Goal: Transaction & Acquisition: Purchase product/service

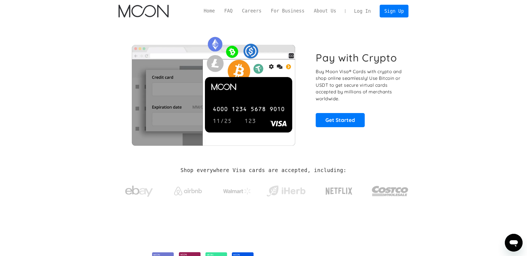
click at [363, 11] on link "Log In" at bounding box center [362, 11] width 26 height 12
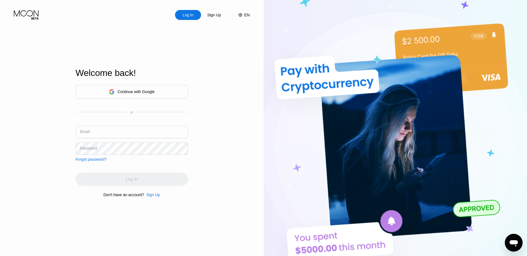
click at [171, 97] on div "Continue with Google" at bounding box center [132, 92] width 112 height 14
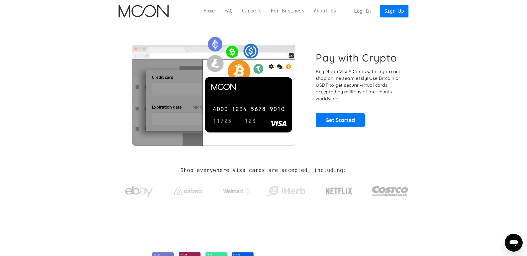
click at [363, 13] on link "Log In" at bounding box center [362, 11] width 26 height 12
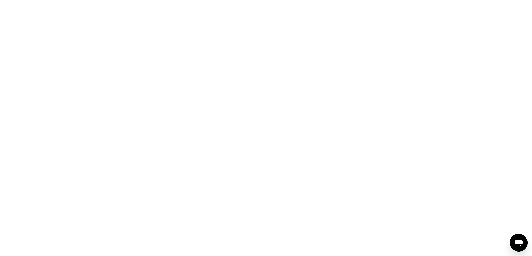
click at [511, 243] on div "打开消息传送窗口" at bounding box center [518, 242] width 17 height 17
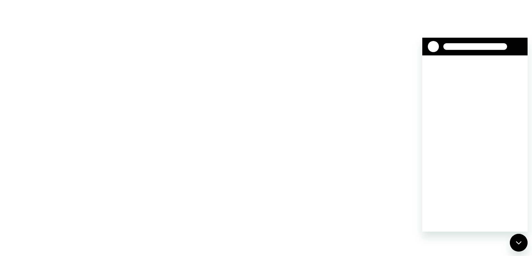
click at [515, 239] on div "关闭消息传送窗口" at bounding box center [518, 242] width 17 height 17
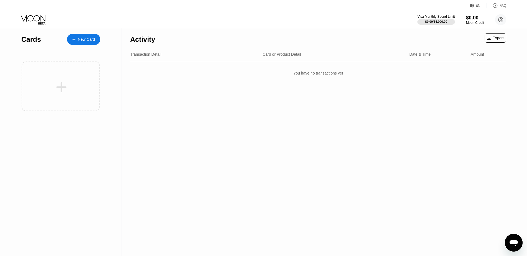
click at [274, 96] on div "Activity Export Transaction Detail Card or Product Detail Date & Time Amount Yo…" at bounding box center [318, 142] width 393 height 228
click at [42, 18] on icon at bounding box center [34, 20] width 26 height 10
click at [479, 5] on div "EN" at bounding box center [478, 6] width 5 height 4
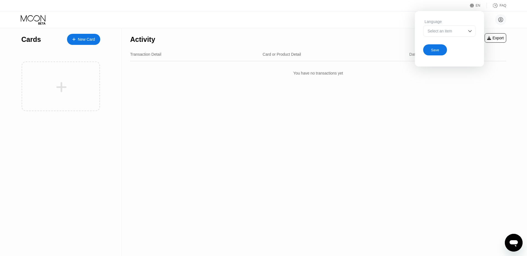
click at [458, 30] on div "Select an item" at bounding box center [445, 31] width 38 height 4
click at [457, 32] on div "Select an item" at bounding box center [445, 31] width 38 height 4
click at [448, 42] on div at bounding box center [449, 42] width 52 height 11
click at [446, 51] on div "Save" at bounding box center [449, 48] width 53 height 13
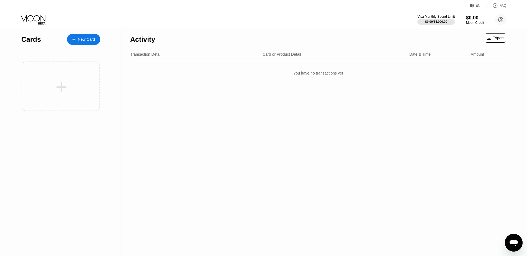
click at [483, 5] on div "EN" at bounding box center [478, 6] width 17 height 6
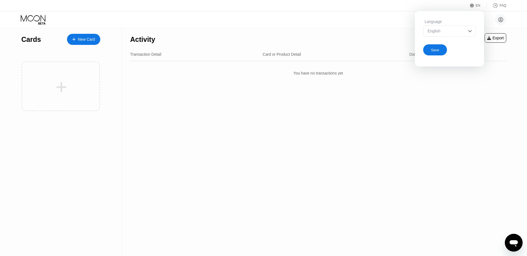
click at [451, 30] on div "English" at bounding box center [445, 31] width 38 height 4
click at [401, 74] on div "You have no transactions yet" at bounding box center [318, 73] width 376 height 16
click at [403, 86] on div "Activity Export Transaction Detail Card or Product Detail Date & Time Amount Yo…" at bounding box center [318, 142] width 393 height 228
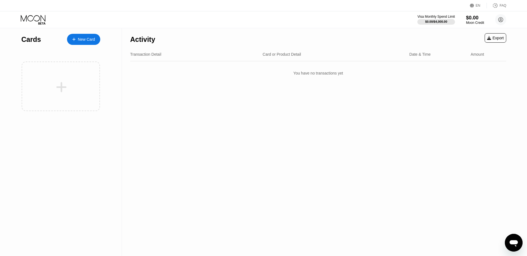
drag, startPoint x: 500, startPoint y: 6, endPoint x: 506, endPoint y: 5, distance: 5.9
click at [506, 5] on div "FAQ" at bounding box center [503, 6] width 7 height 4
click at [81, 38] on div "New Card" at bounding box center [86, 39] width 17 height 5
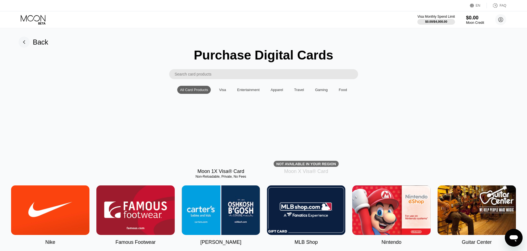
click at [225, 92] on div "Visa" at bounding box center [222, 90] width 7 height 4
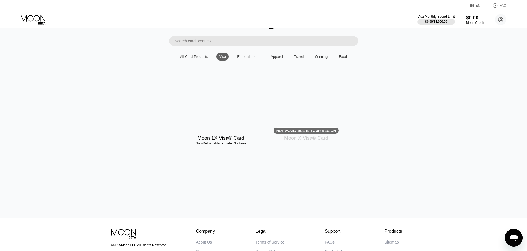
scroll to position [30, 0]
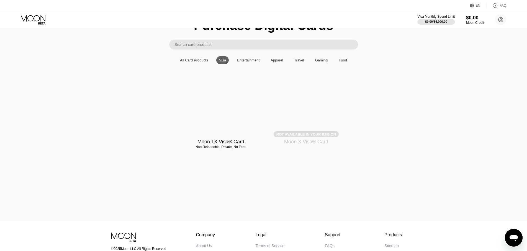
click at [313, 137] on div "Not available in your region" at bounding box center [306, 134] width 60 height 4
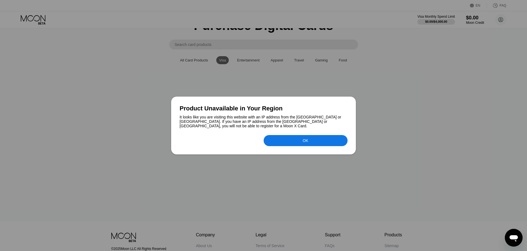
click at [298, 136] on div "OK" at bounding box center [306, 140] width 84 height 11
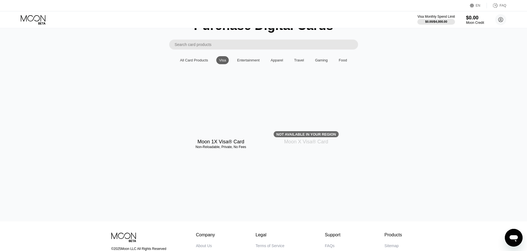
click at [191, 62] on div "All Card Products" at bounding box center [194, 60] width 28 height 4
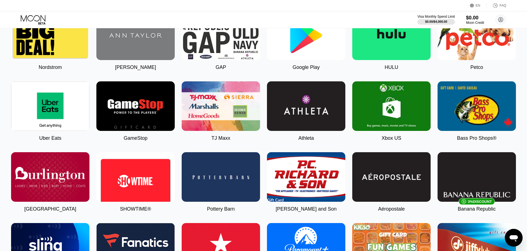
scroll to position [251, 0]
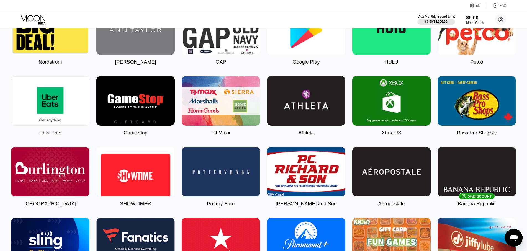
click at [284, 51] on img at bounding box center [306, 30] width 78 height 50
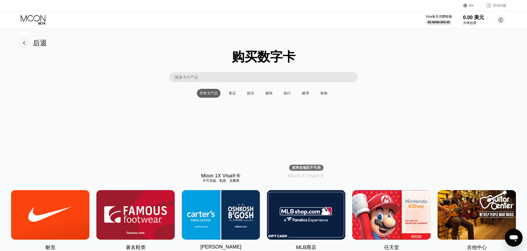
drag, startPoint x: 236, startPoint y: 21, endPoint x: 215, endPoint y: 40, distance: 28.7
click at [235, 95] on font "签证" at bounding box center [232, 93] width 7 height 4
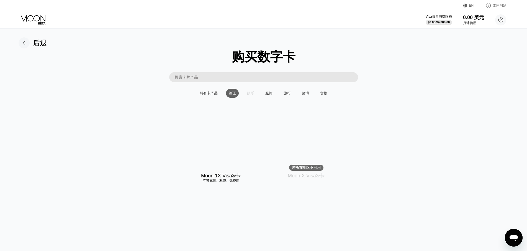
click at [252, 95] on font "娱乐" at bounding box center [250, 93] width 7 height 4
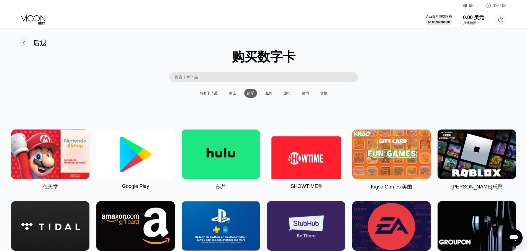
click at [272, 97] on div "服饰" at bounding box center [268, 93] width 13 height 9
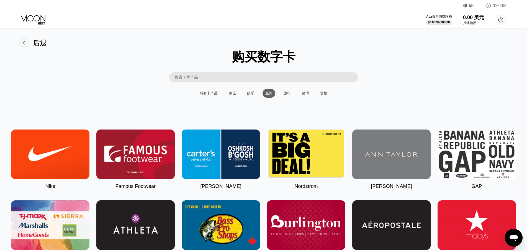
click at [290, 96] on div "旅行" at bounding box center [287, 93] width 7 height 5
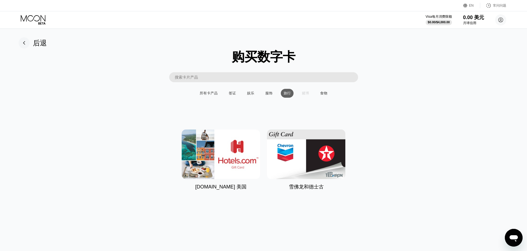
click at [306, 95] on font "赌博" at bounding box center [305, 93] width 7 height 4
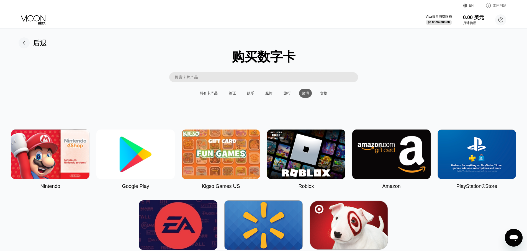
click at [329, 96] on div "食物" at bounding box center [323, 93] width 13 height 9
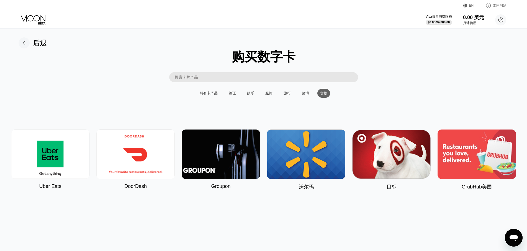
click at [211, 94] on font "所有卡产品" at bounding box center [209, 93] width 18 height 4
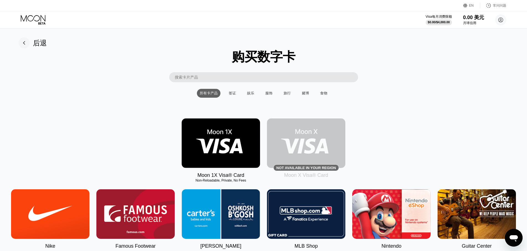
click at [32, 39] on div "后退" at bounding box center [33, 42] width 28 height 11
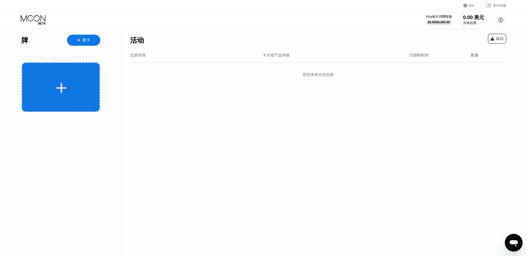
click at [65, 88] on icon at bounding box center [61, 88] width 10 height 10
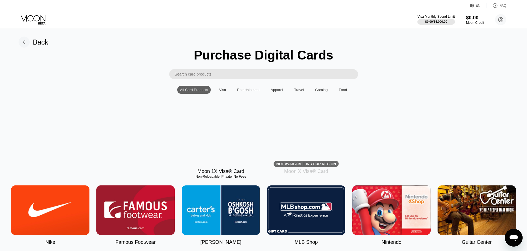
click at [256, 73] on input "Search card products" at bounding box center [266, 74] width 183 height 10
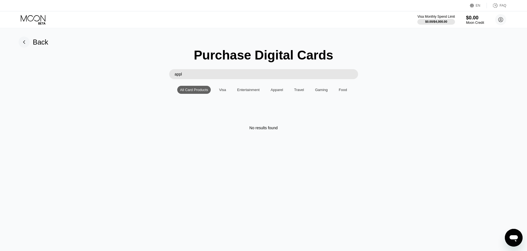
type input "apple"
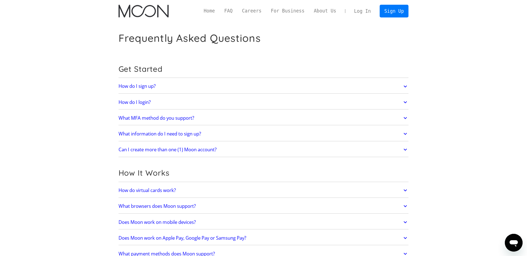
click at [405, 103] on icon at bounding box center [405, 102] width 6 height 10
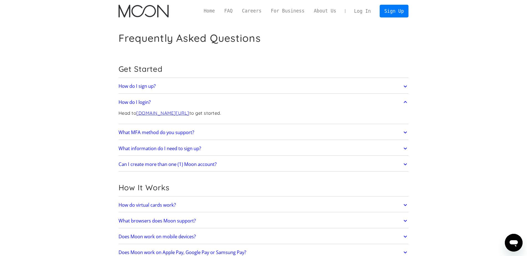
click at [405, 88] on icon at bounding box center [405, 86] width 6 height 10
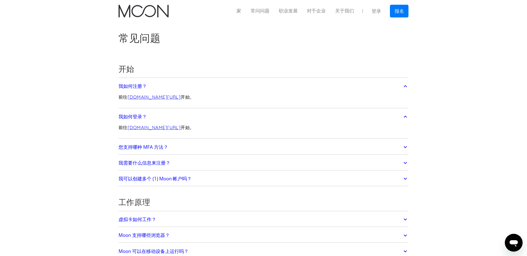
click at [397, 149] on link "您支持哪种 MFA 方法？" at bounding box center [264, 147] width 290 height 12
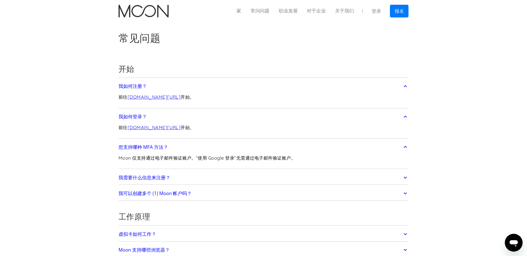
click at [394, 181] on link "我需要什么信息来注册？" at bounding box center [264, 178] width 290 height 12
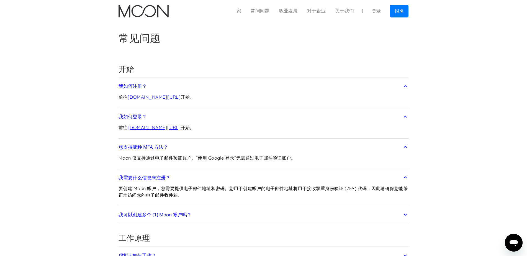
click at [398, 221] on div "我可以创建多个 (1) Moon 帐户吗？ 不可以。每个用户只能拥有一个帐户。" at bounding box center [264, 214] width 290 height 14
click at [399, 217] on link "我可以创建多个 (1) Moon 帐户吗？" at bounding box center [264, 215] width 290 height 12
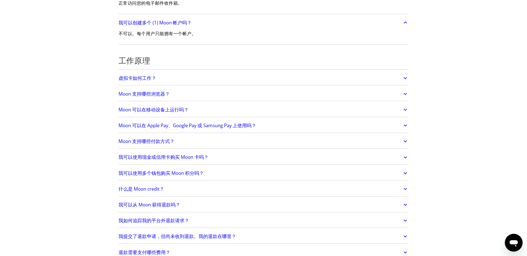
scroll to position [194, 0]
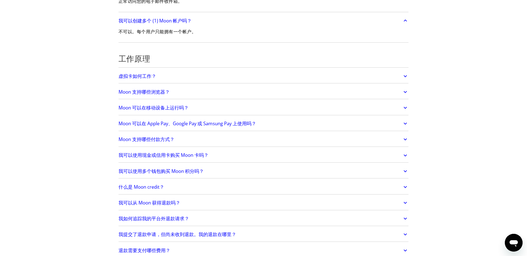
click at [343, 90] on link "Moon 支持哪些浏览器？" at bounding box center [264, 92] width 290 height 12
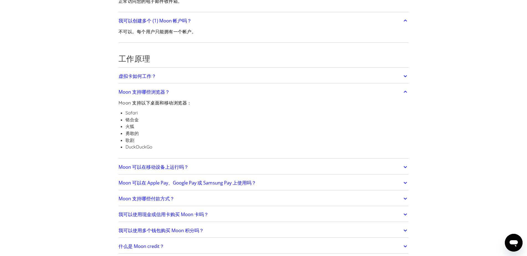
click at [341, 70] on link "虚拟卡如何工作？" at bounding box center [264, 76] width 290 height 12
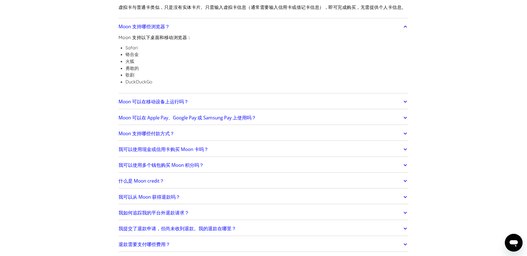
scroll to position [277, 0]
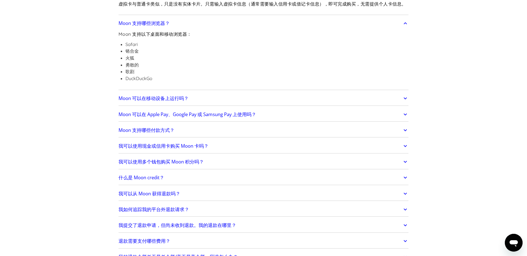
click at [343, 136] on link "Moon 支持哪些付款方式？" at bounding box center [264, 130] width 290 height 12
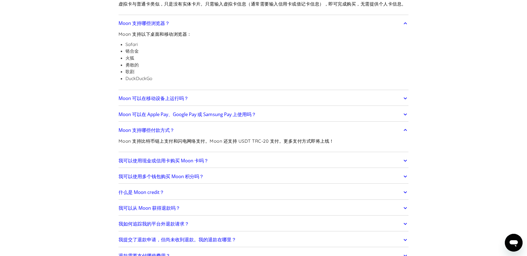
click at [356, 120] on link "Moon 可以在 Apple Pay、Google Pay 或 Samsung Pay 上使用吗？" at bounding box center [264, 115] width 290 height 12
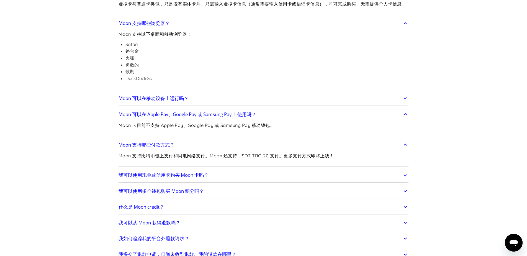
click at [356, 101] on link "Moon 可以在移动设备上运行吗？" at bounding box center [264, 99] width 290 height 12
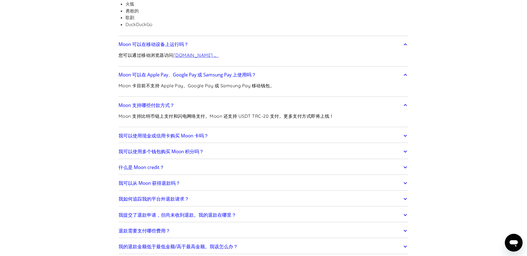
scroll to position [388, 0]
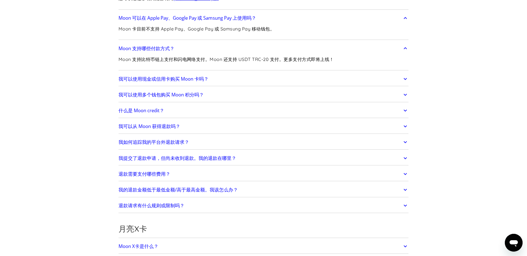
click at [275, 132] on link "我可以从 Moon 获得退款吗？" at bounding box center [264, 126] width 290 height 12
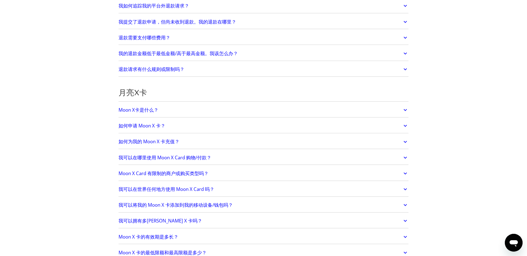
scroll to position [609, 0]
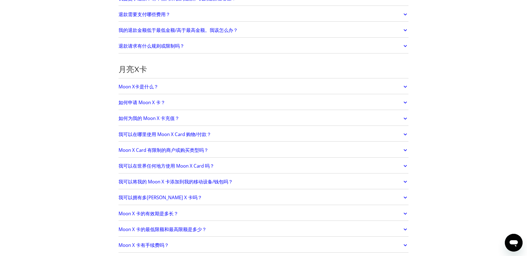
click at [226, 52] on link "退款请求有什么规则或限制吗？" at bounding box center [264, 46] width 290 height 12
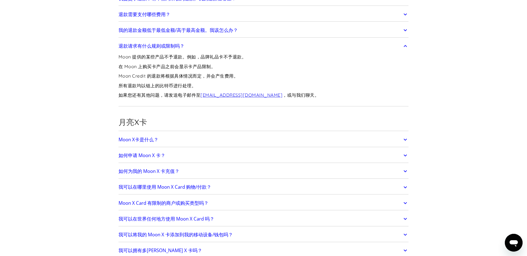
click at [273, 46] on div "退款请求有什么规则或限制吗？ Moon 提供的某些产品不予退款。例如，品牌礼品卡不予退款。 在 Moon 上购买卡产品之前会显示卡产品限制。 Moon Cre…" at bounding box center [264, 72] width 290 height 67
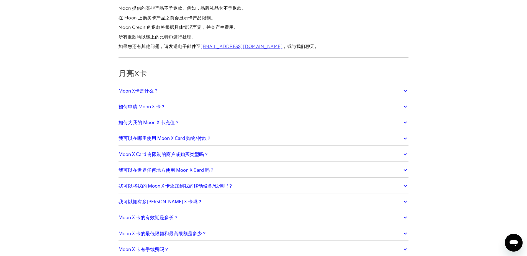
scroll to position [692, 0]
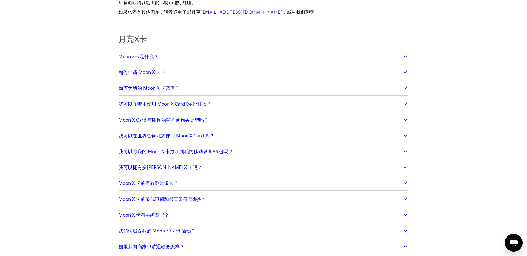
click at [277, 62] on link "Moon X卡是什么？" at bounding box center [264, 57] width 290 height 12
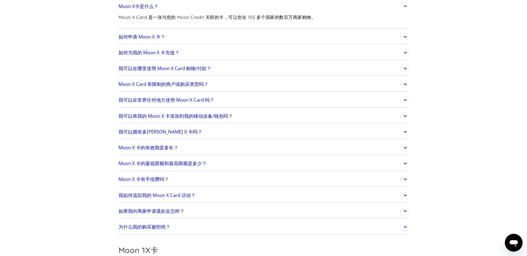
scroll to position [748, 0]
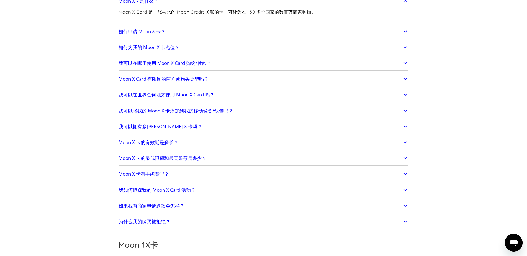
click at [269, 82] on link "Moon X Card 有限制的商户或购买类型吗？" at bounding box center [264, 79] width 290 height 12
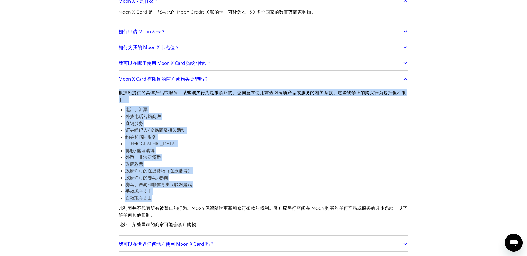
drag, startPoint x: 151, startPoint y: 204, endPoint x: 112, endPoint y: 101, distance: 110.5
click at [112, 101] on div "常见问题 开始 我如何注册？ 前往 paywithmoon.com/signup 开始。 我如何登录？ 前往 paywithmoon.com/login 开始…" at bounding box center [263, 176] width 307 height 1803
click at [163, 133] on font "证券经纪人/交易商及相关活动" at bounding box center [155, 130] width 60 height 6
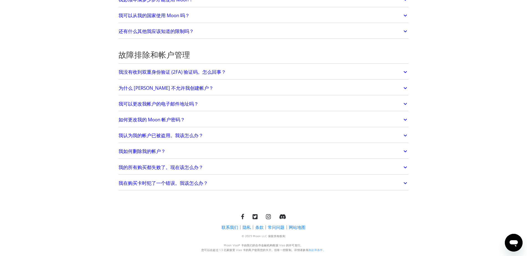
scroll to position [1630, 0]
click at [173, 186] on link "我在购买卡时犯了一个错误。我该怎么办？" at bounding box center [264, 183] width 290 height 12
